Goal: Transaction & Acquisition: Purchase product/service

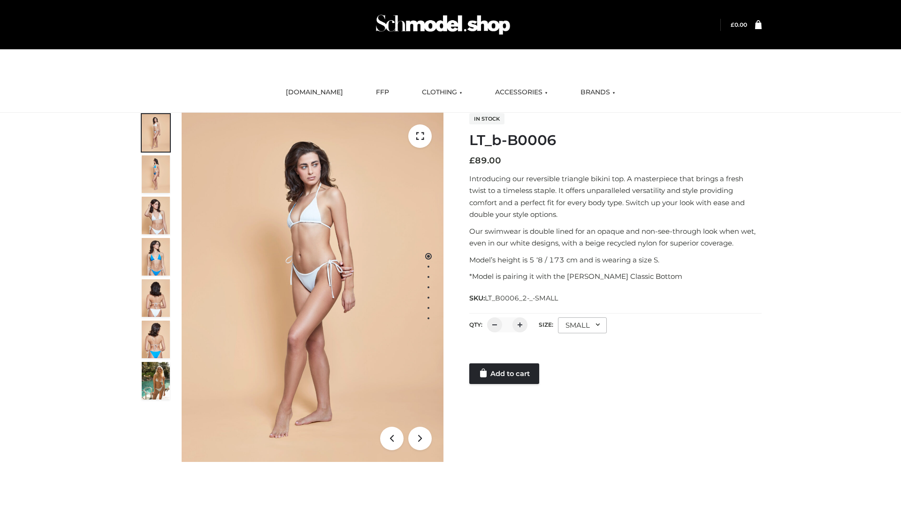
click at [505, 374] on link "Add to cart" at bounding box center [504, 373] width 70 height 21
